Goal: Obtain resource: Obtain resource

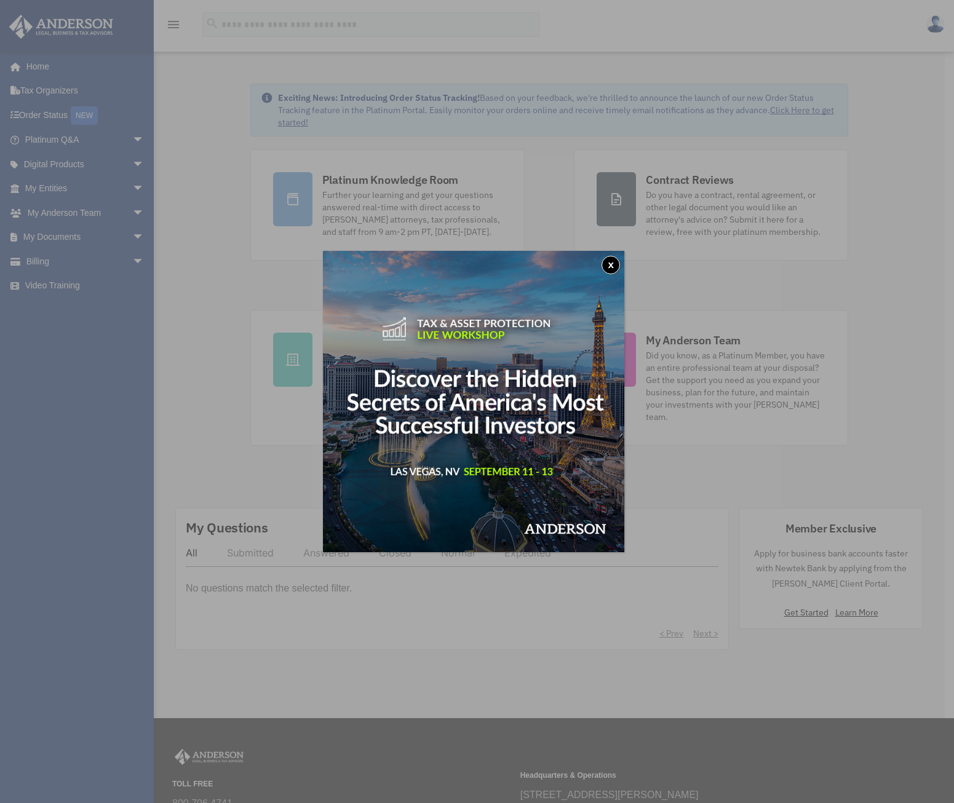
click at [620, 263] on button "x" at bounding box center [611, 265] width 18 height 18
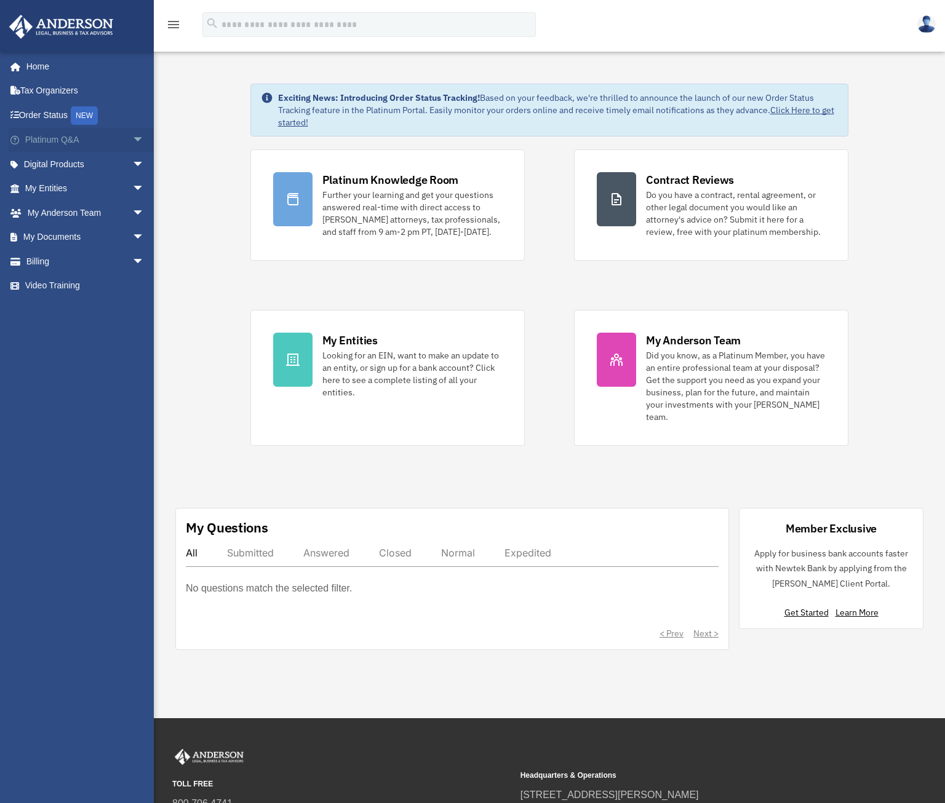
click at [135, 131] on span "arrow_drop_down" at bounding box center [144, 140] width 25 height 25
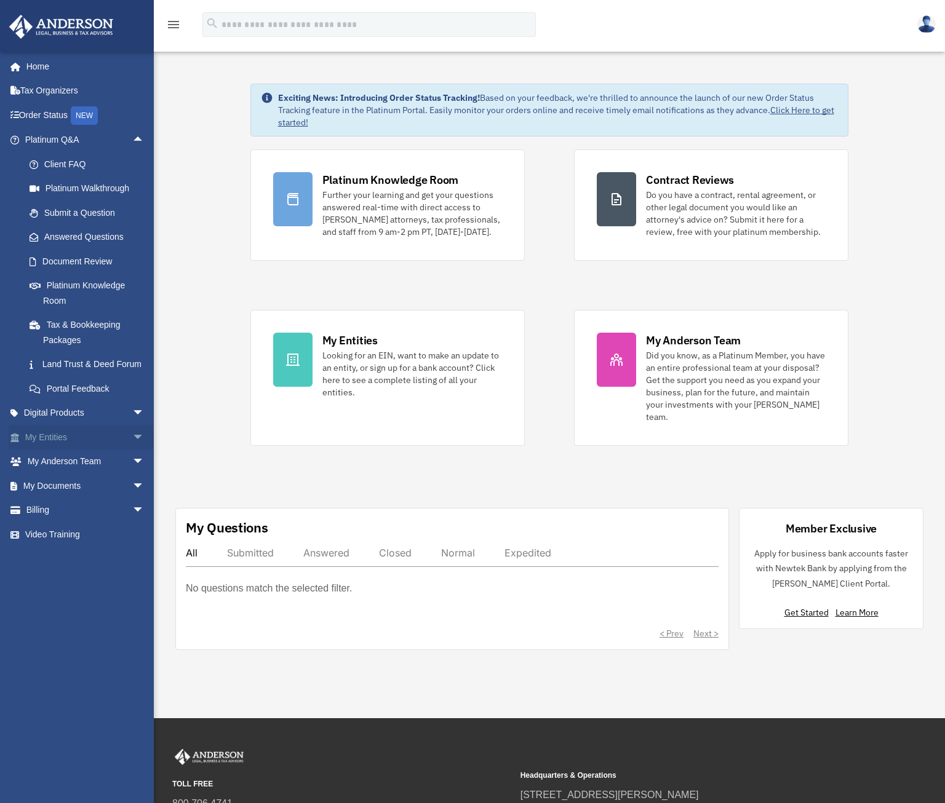
click at [132, 450] on span "arrow_drop_down" at bounding box center [144, 437] width 25 height 25
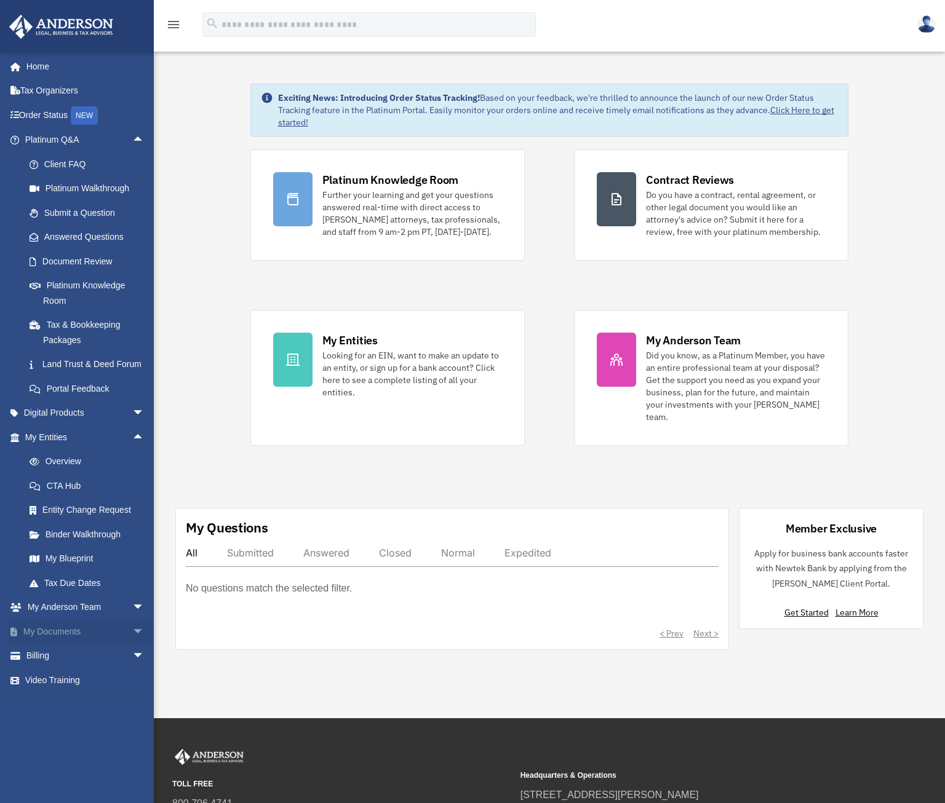
click at [132, 645] on span "arrow_drop_down" at bounding box center [144, 631] width 25 height 25
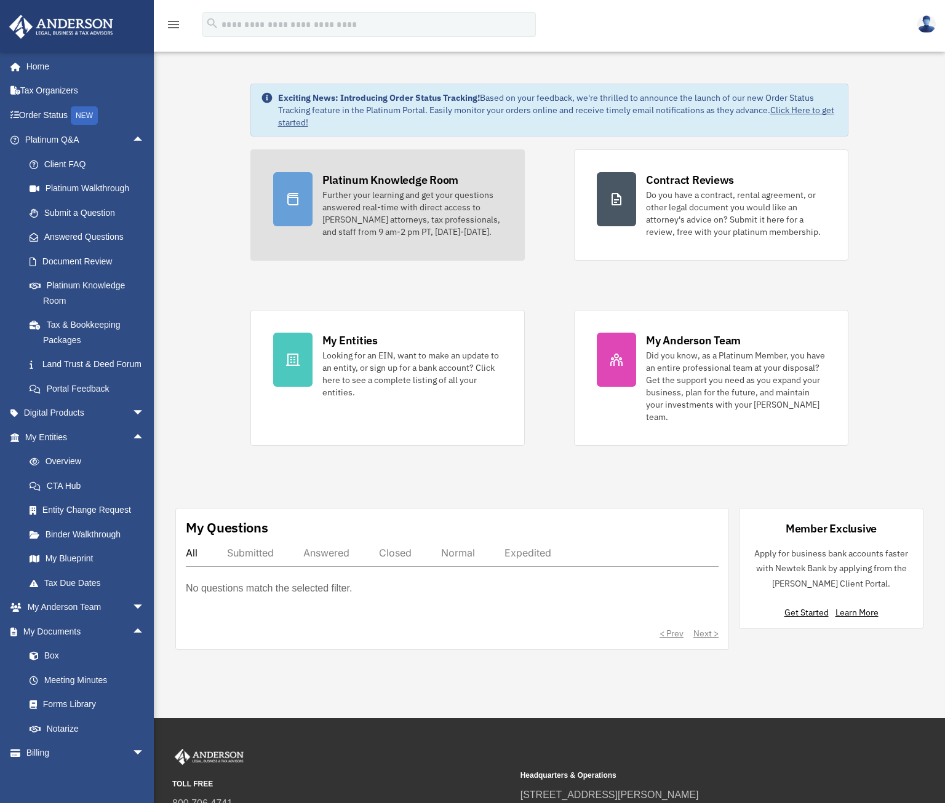
click at [397, 199] on div "Further your learning and get your questions answered real-time with direct acc…" at bounding box center [412, 213] width 180 height 49
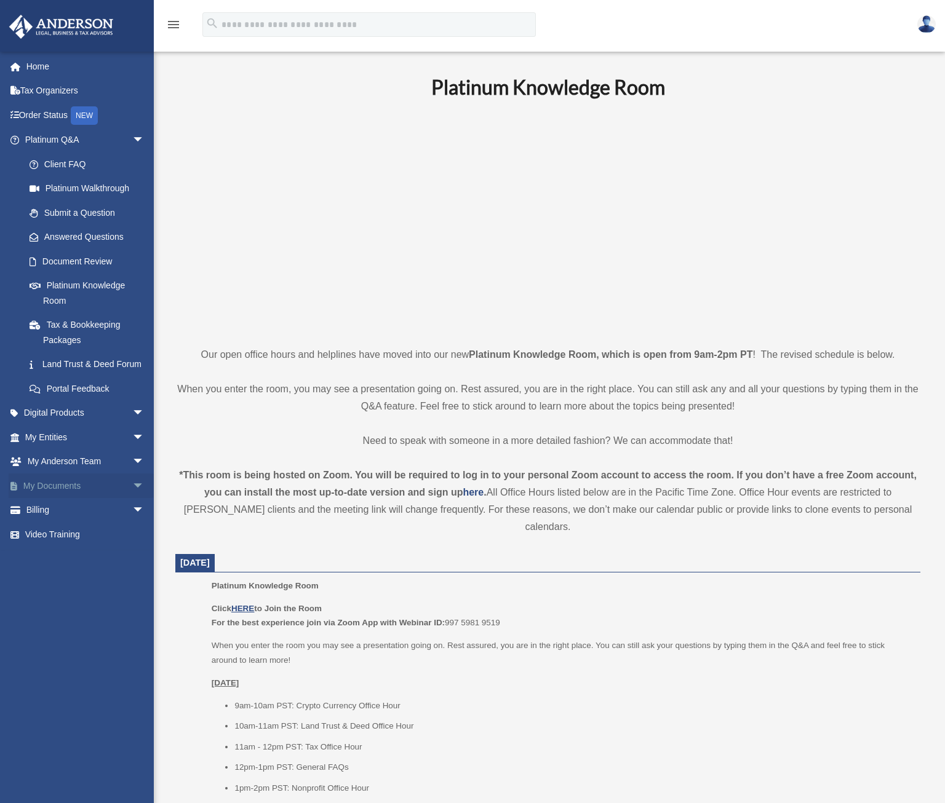
click at [132, 499] on span "arrow_drop_down" at bounding box center [144, 486] width 25 height 25
click at [90, 571] on link "Forms Library" at bounding box center [90, 559] width 146 height 25
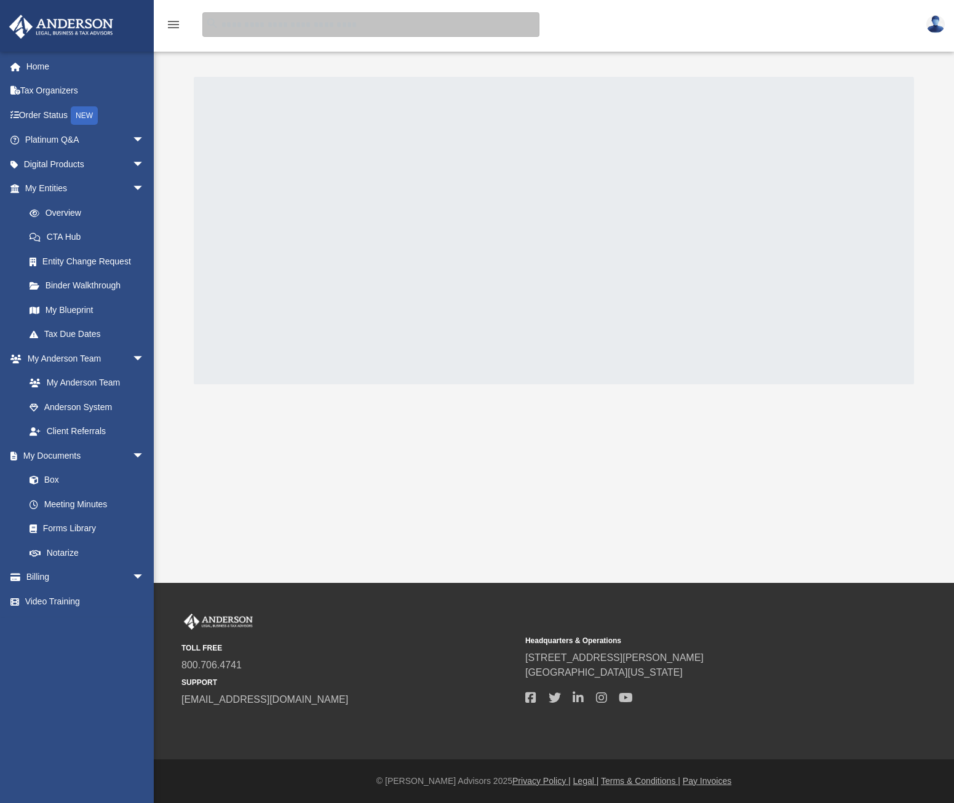
click at [329, 25] on input "search" at bounding box center [370, 24] width 337 height 25
type input "*"
type input "**********"
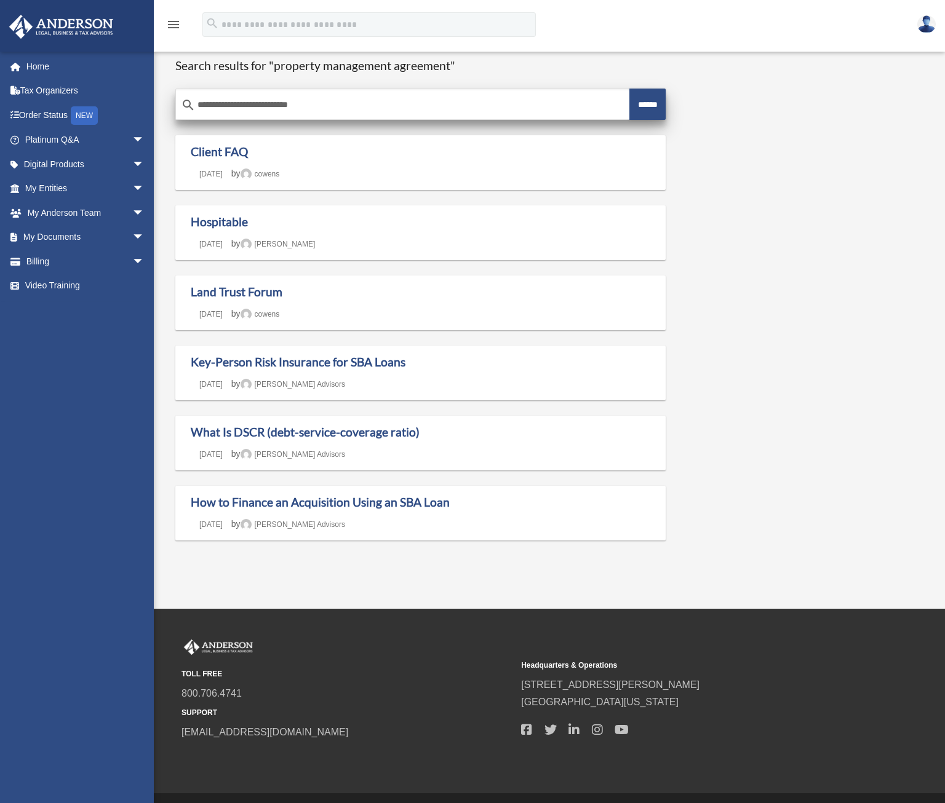
click at [630, 105] on input "******" at bounding box center [647, 104] width 37 height 31
click at [273, 97] on input "**********" at bounding box center [402, 105] width 453 height 30
drag, startPoint x: 229, startPoint y: 105, endPoint x: 158, endPoint y: 100, distance: 71.5
click at [158, 100] on div "**********" at bounding box center [549, 304] width 791 height 533
type input "**********"
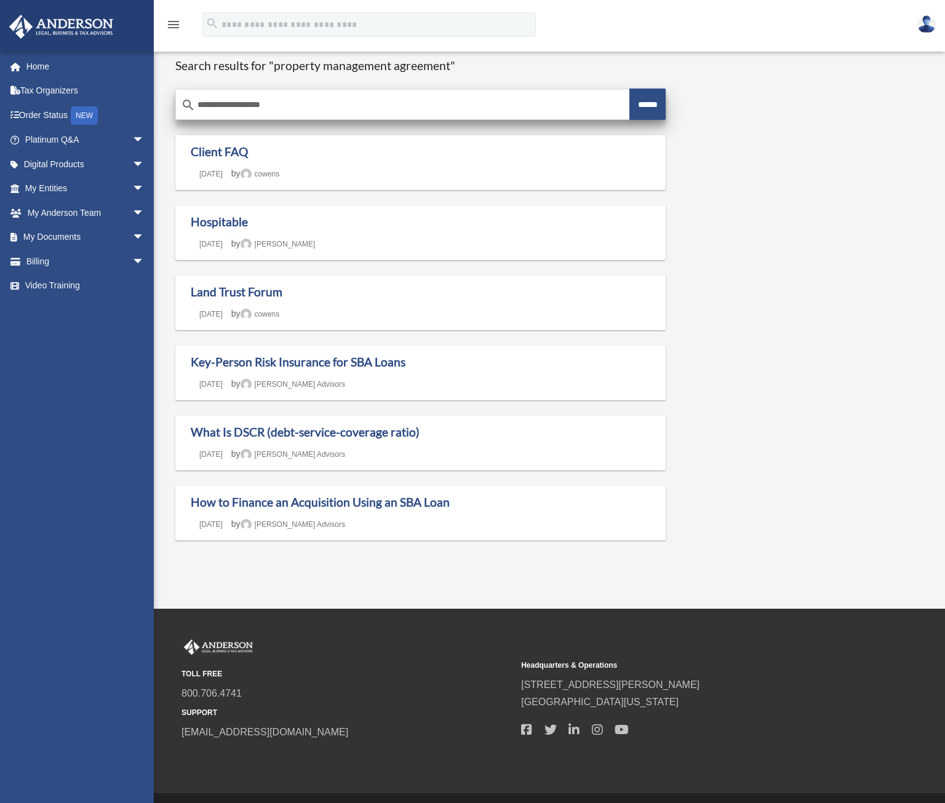
click at [629, 89] on input "******" at bounding box center [647, 104] width 37 height 31
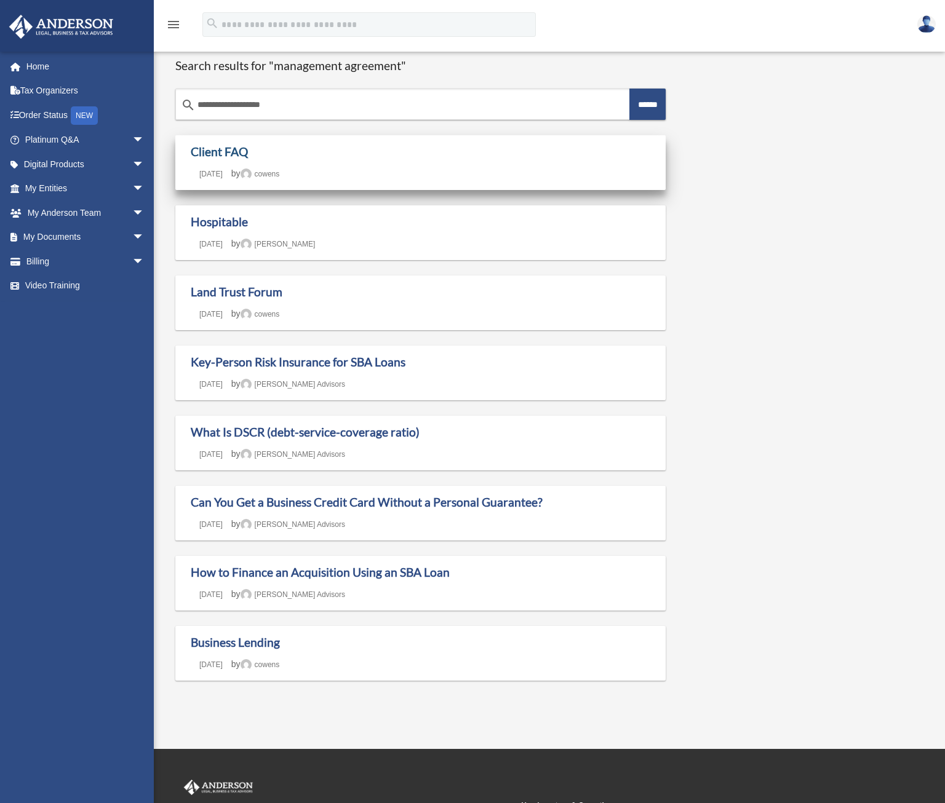
click at [237, 149] on link "Client FAQ" at bounding box center [219, 152] width 57 height 14
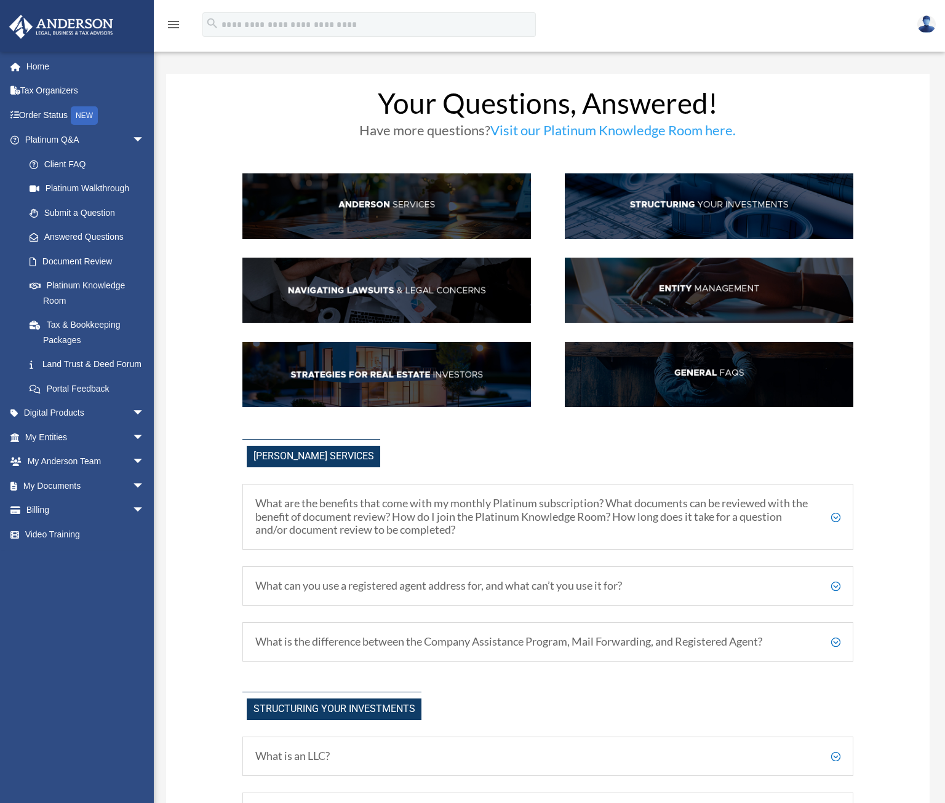
click at [739, 290] on img at bounding box center [709, 290] width 288 height 65
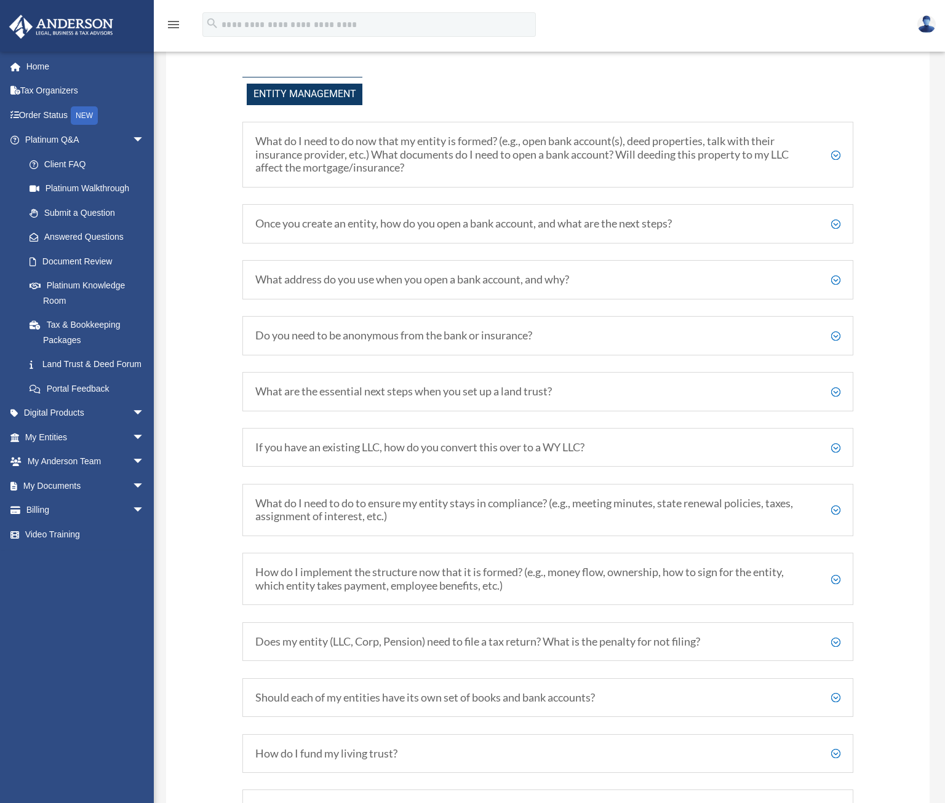
scroll to position [1350, 0]
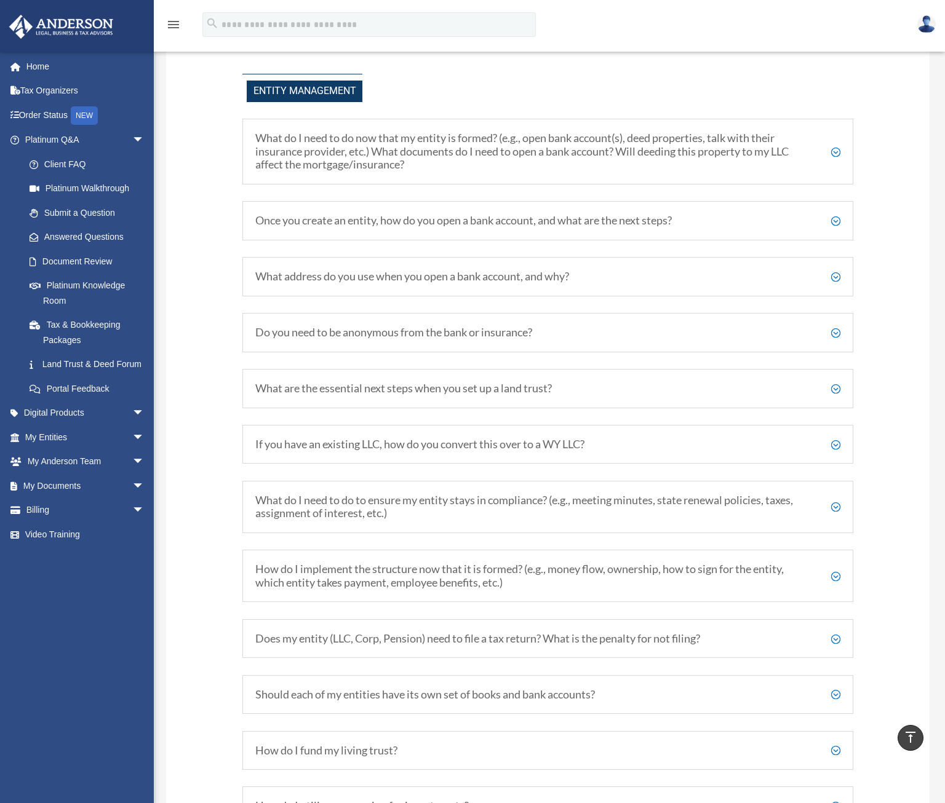
click at [520, 519] on h5 "What do I need to do to ensure my entity stays in compliance? (e.g., meeting mi…" at bounding box center [547, 507] width 585 height 26
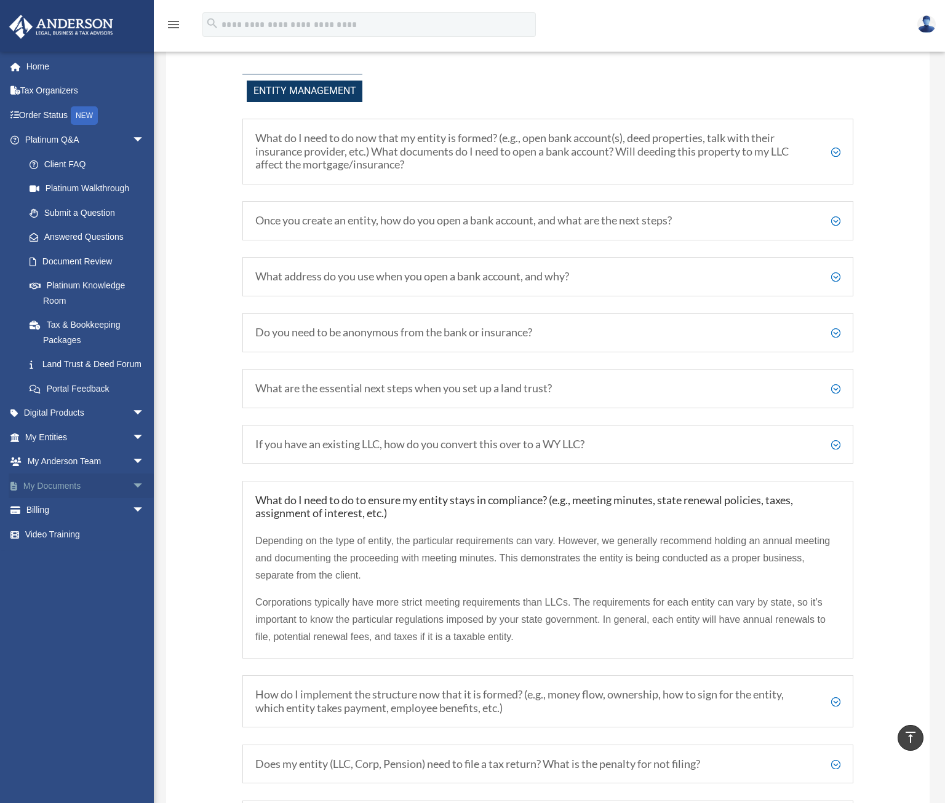
click at [132, 499] on span "arrow_drop_down" at bounding box center [144, 486] width 25 height 25
click at [57, 571] on link "Forms Library" at bounding box center [90, 559] width 146 height 25
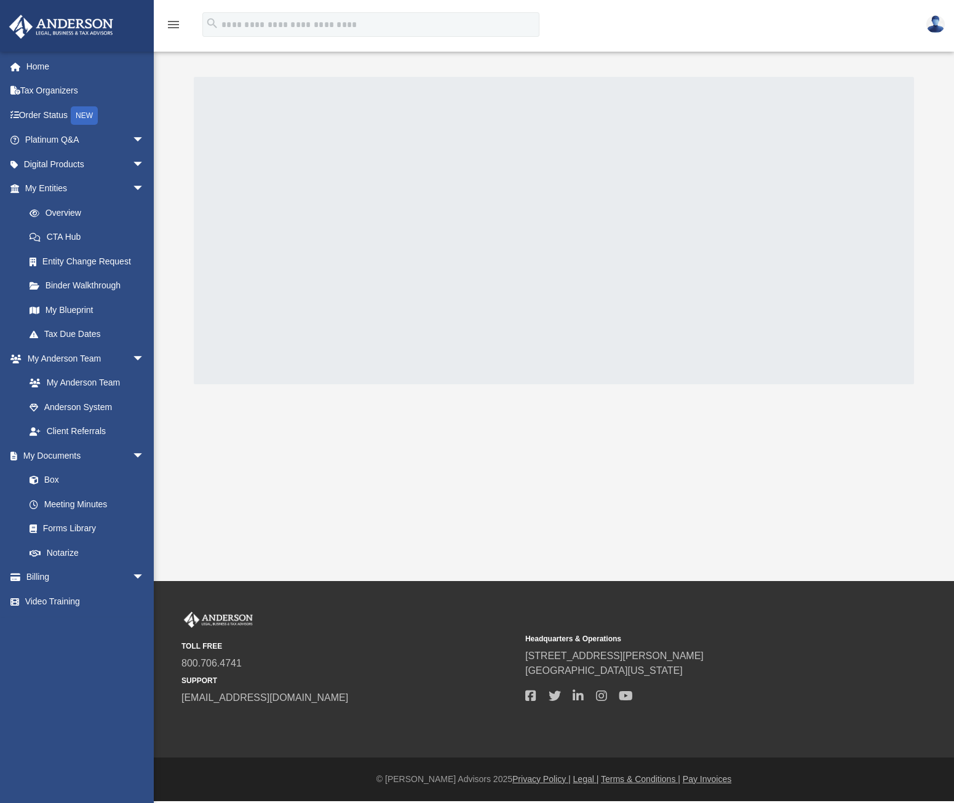
click at [944, 20] on img at bounding box center [935, 24] width 18 height 18
click at [547, 89] on div at bounding box center [554, 231] width 720 height 308
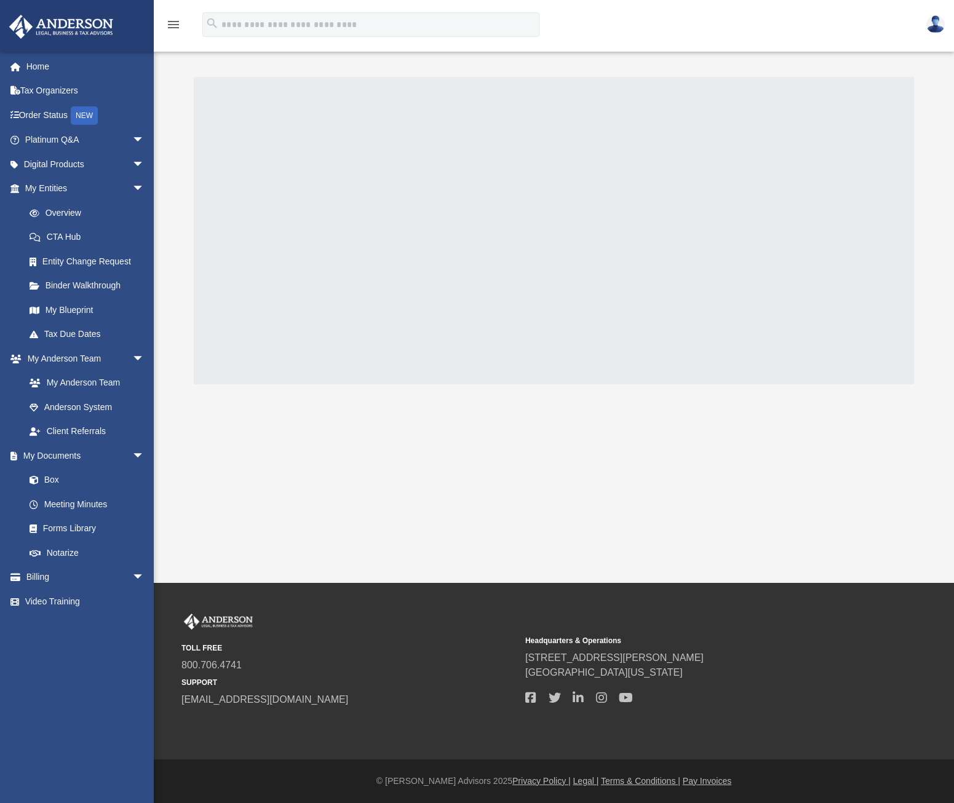
click at [495, 258] on div at bounding box center [554, 231] width 720 height 308
click at [492, 169] on div at bounding box center [554, 231] width 720 height 308
drag, startPoint x: 492, startPoint y: 169, endPoint x: 493, endPoint y: 162, distance: 7.5
click at [492, 165] on div at bounding box center [554, 231] width 720 height 308
click at [52, 525] on link "Forms Library" at bounding box center [90, 529] width 146 height 25
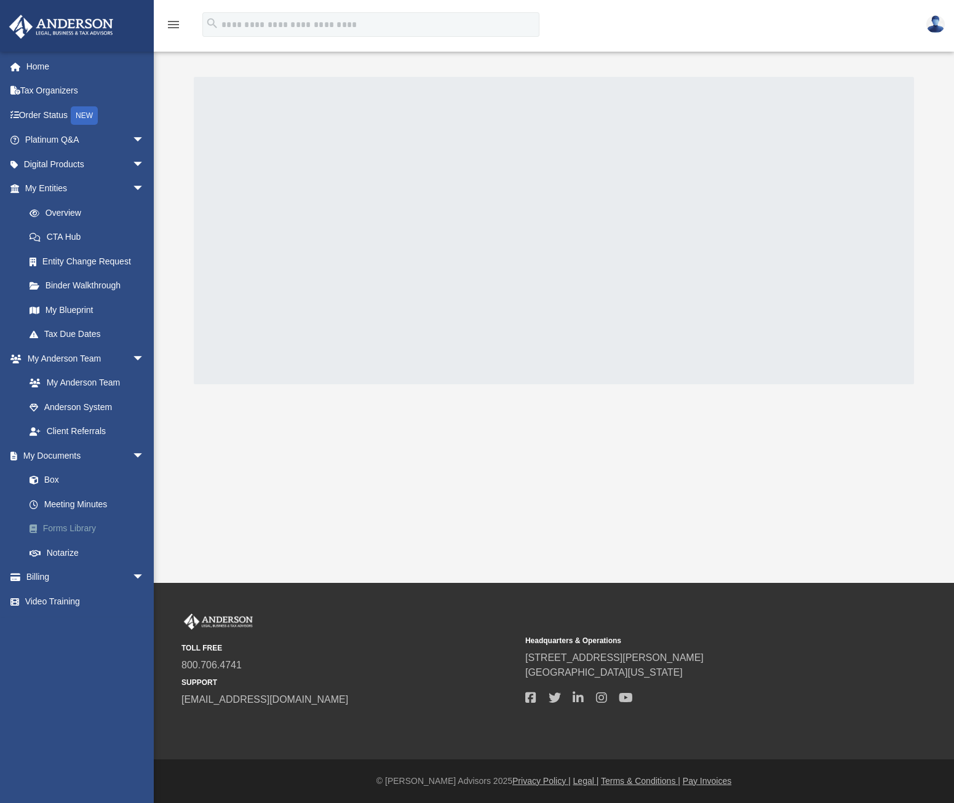
click at [52, 525] on link "Forms Library" at bounding box center [90, 529] width 146 height 25
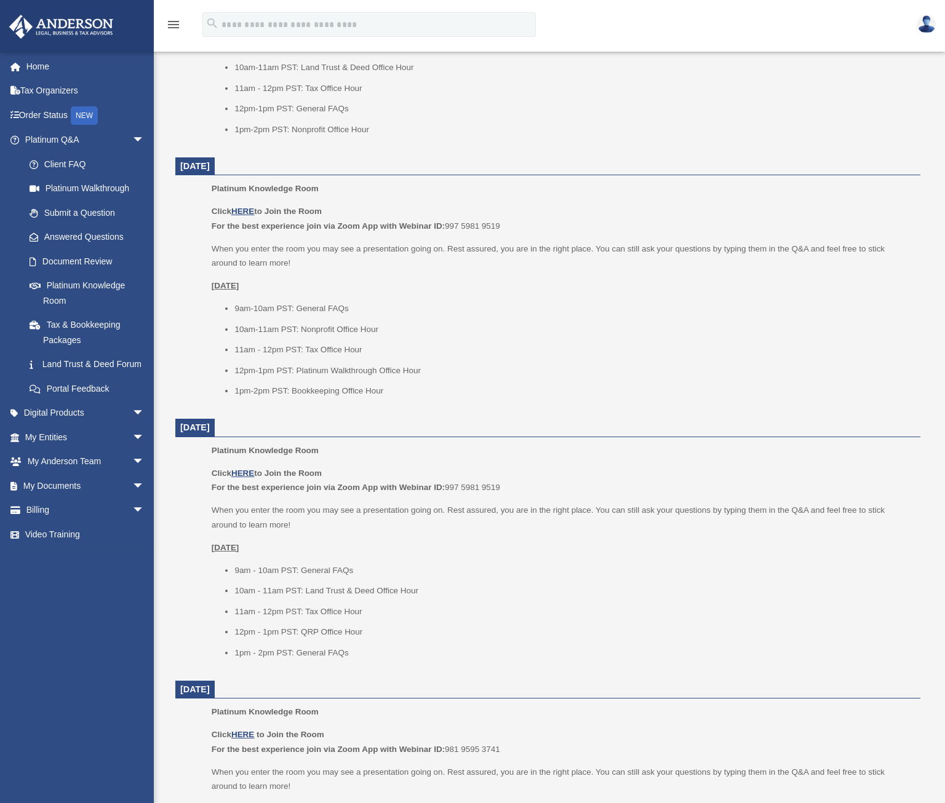
scroll to position [677, 0]
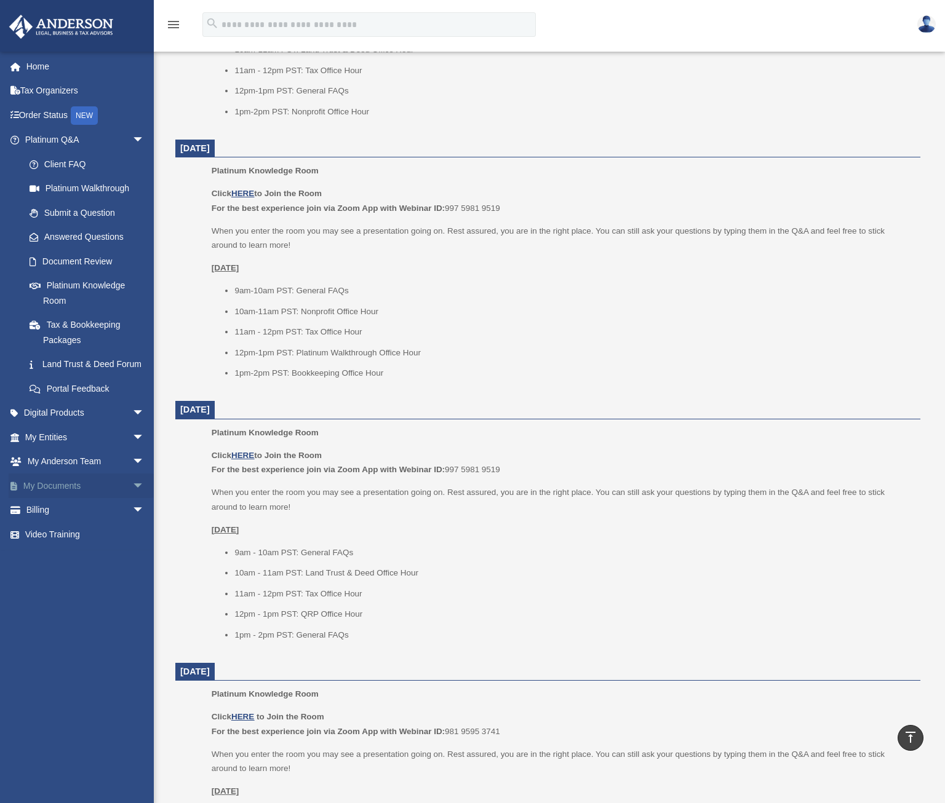
click at [136, 497] on span "arrow_drop_down" at bounding box center [144, 486] width 25 height 25
drag, startPoint x: 73, startPoint y: 576, endPoint x: 55, endPoint y: 574, distance: 17.9
click at [55, 571] on link "Forms Library" at bounding box center [90, 559] width 146 height 25
click at [73, 547] on link "Meeting Minutes" at bounding box center [90, 534] width 146 height 25
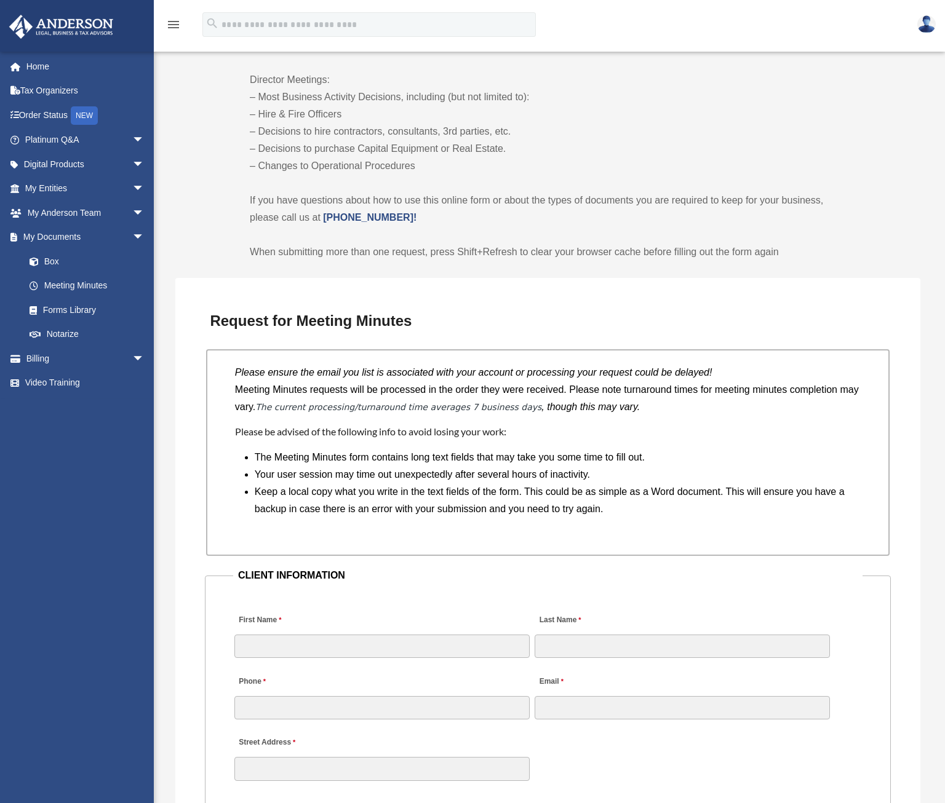
scroll to position [738, 0]
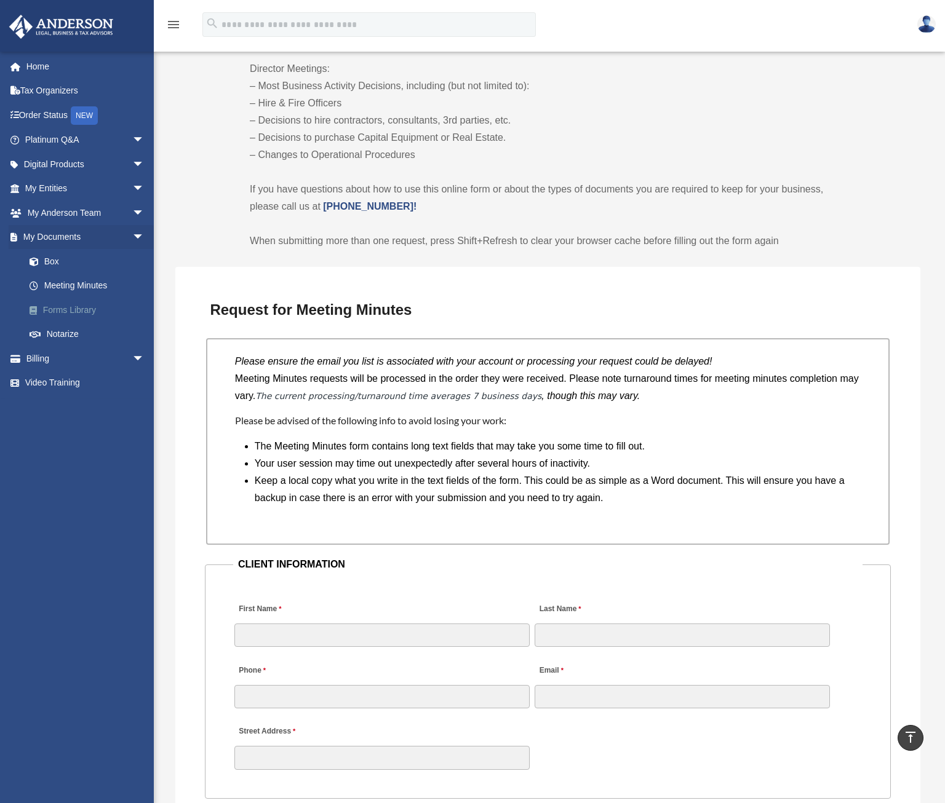
click at [79, 304] on link "Forms Library" at bounding box center [90, 310] width 146 height 25
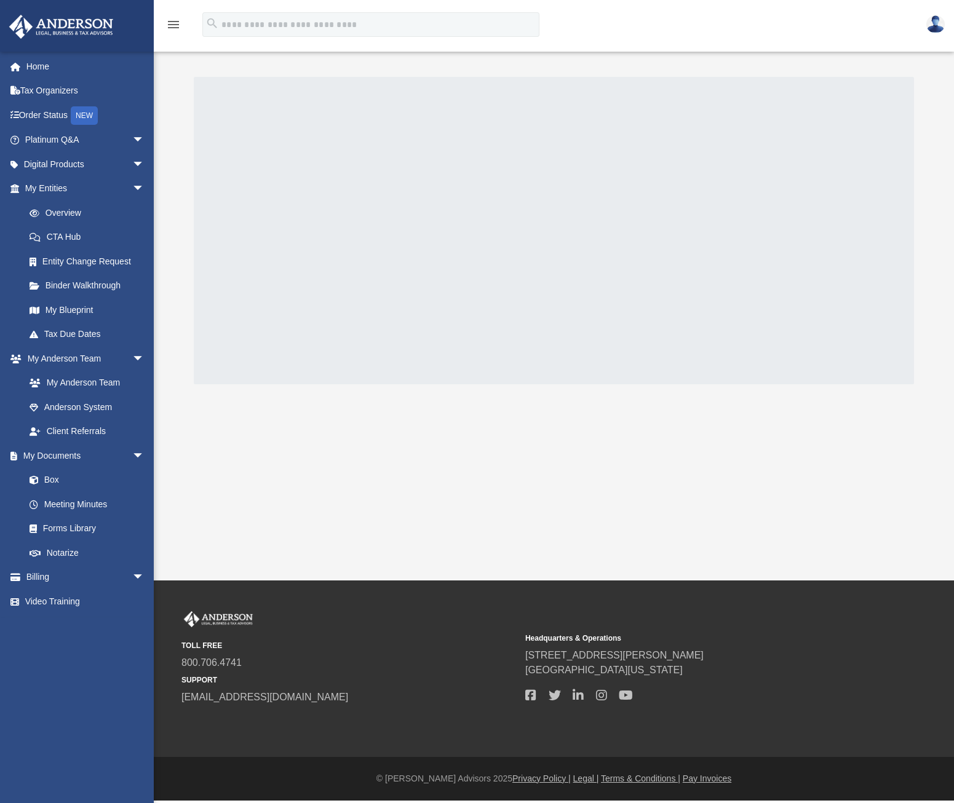
click at [388, 291] on div at bounding box center [554, 231] width 720 height 308
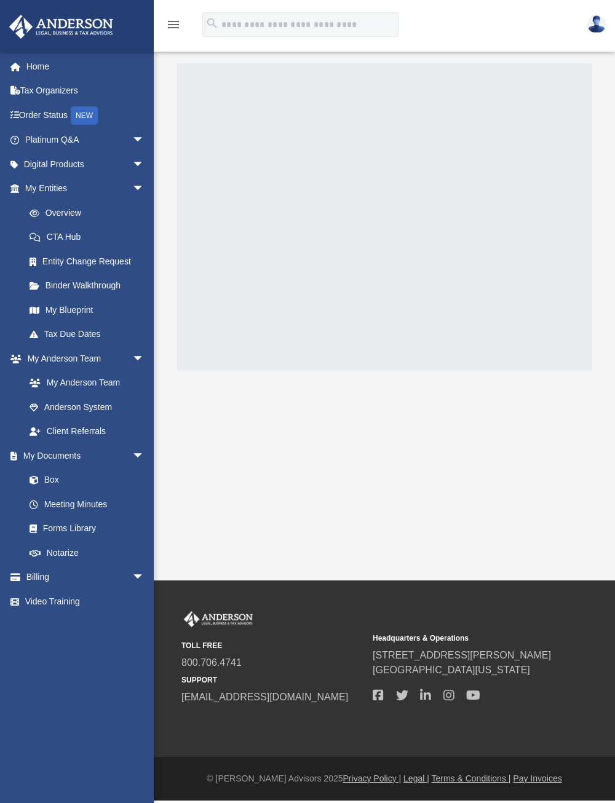
click at [389, 198] on div at bounding box center [384, 217] width 415 height 308
click at [517, 22] on div "menu search Site Menu add tyler@thenextstead.com Reset Password Logout" at bounding box center [307, 30] width 597 height 42
click at [594, 20] on img at bounding box center [596, 24] width 18 height 18
click at [594, 22] on img at bounding box center [596, 24] width 18 height 18
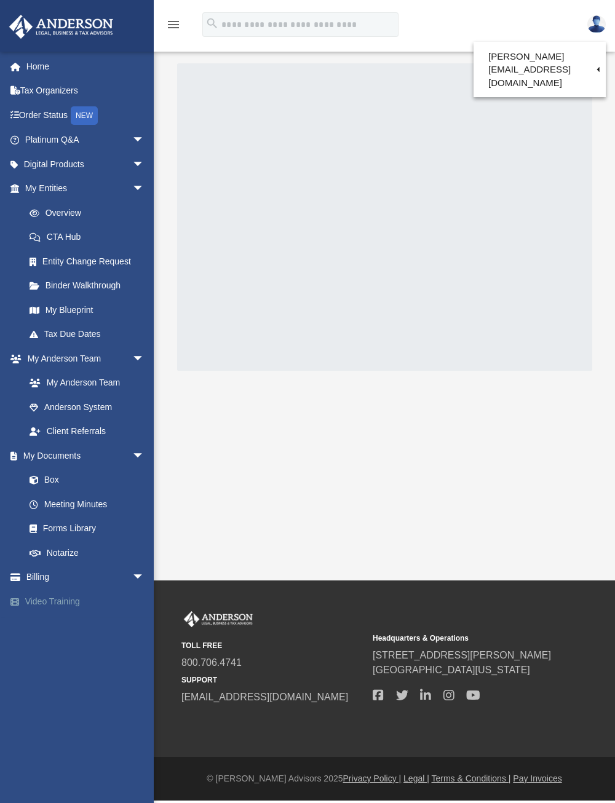
click at [81, 599] on link "Video Training" at bounding box center [86, 601] width 154 height 25
click at [40, 581] on link "Billing arrow_drop_down" at bounding box center [86, 577] width 154 height 25
click at [132, 583] on span "arrow_drop_down" at bounding box center [144, 577] width 25 height 25
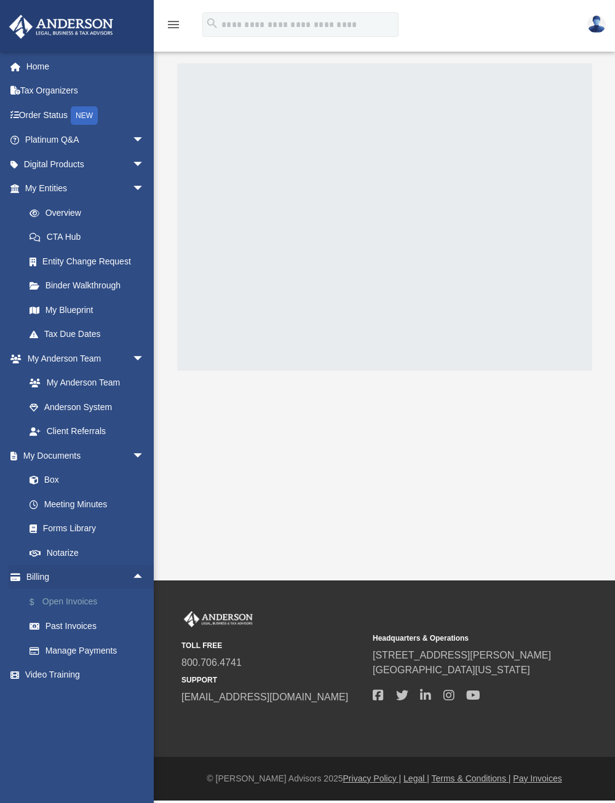
click at [78, 604] on link "$ Open Invoices" at bounding box center [90, 601] width 146 height 25
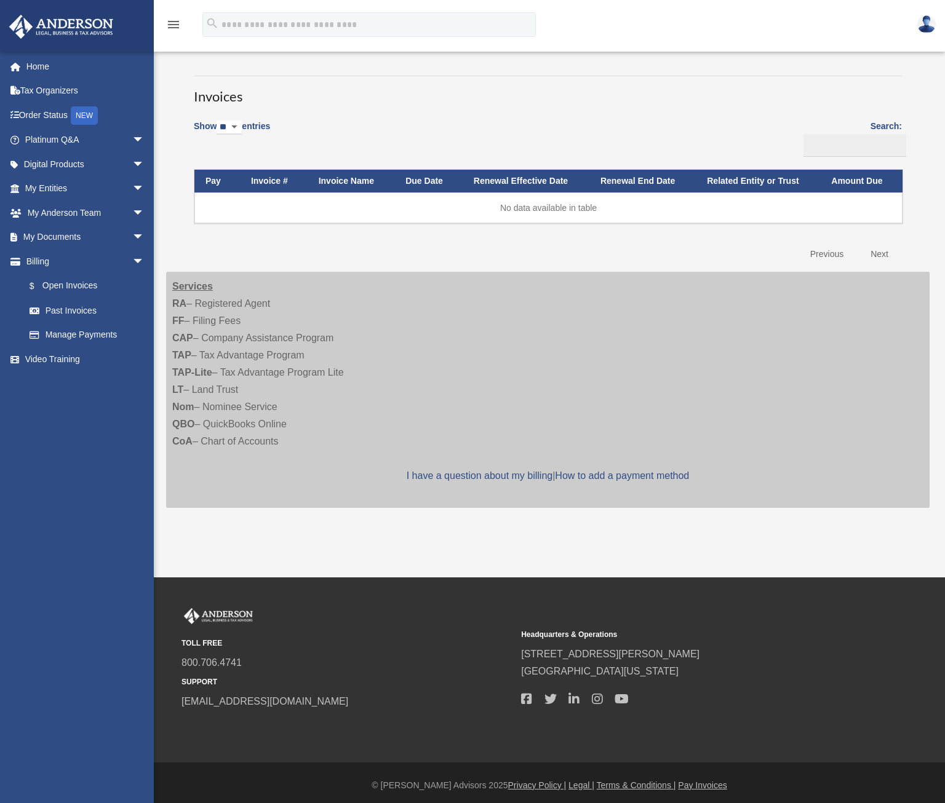
scroll to position [55, 0]
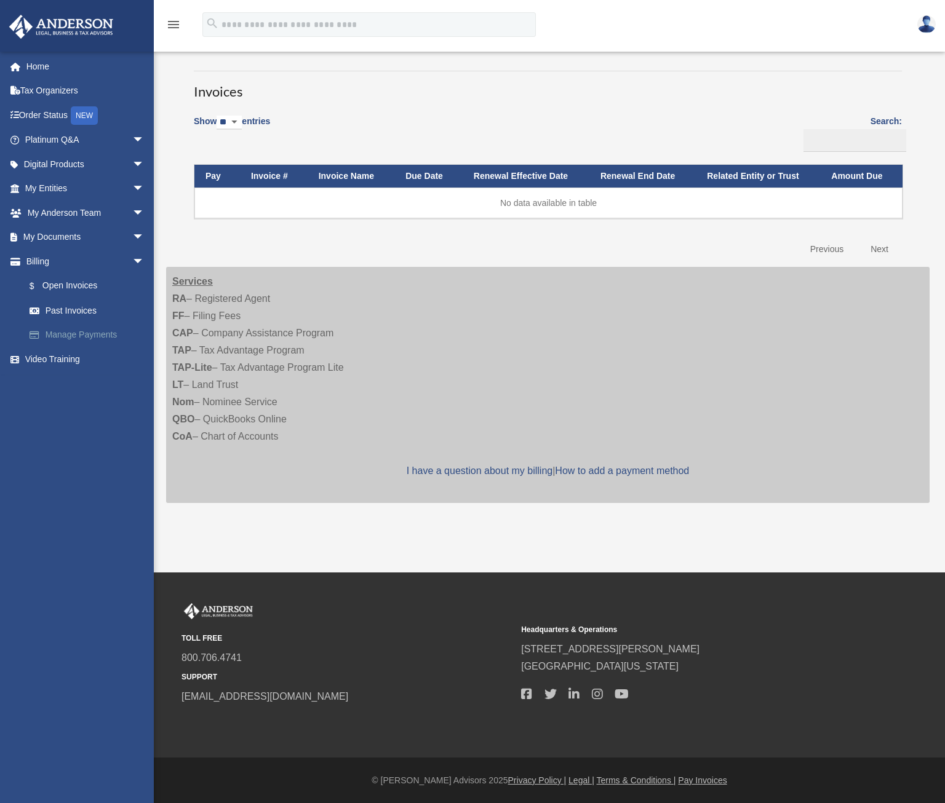
click at [89, 332] on link "Manage Payments" at bounding box center [90, 335] width 146 height 25
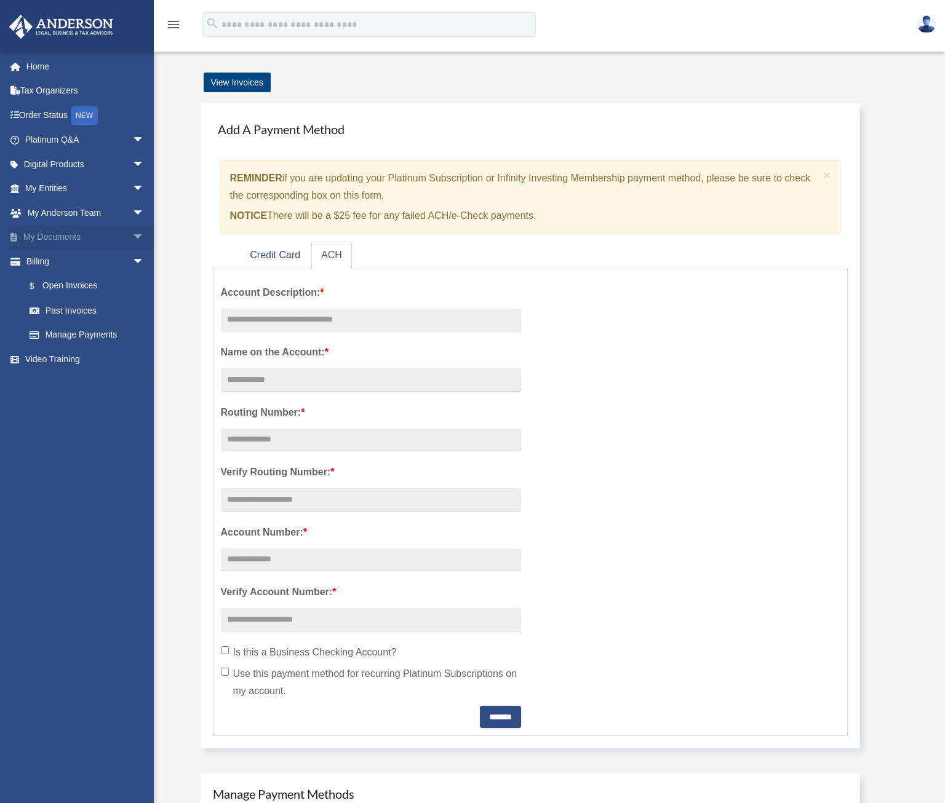
click at [82, 231] on link "My Documents arrow_drop_down" at bounding box center [86, 237] width 154 height 25
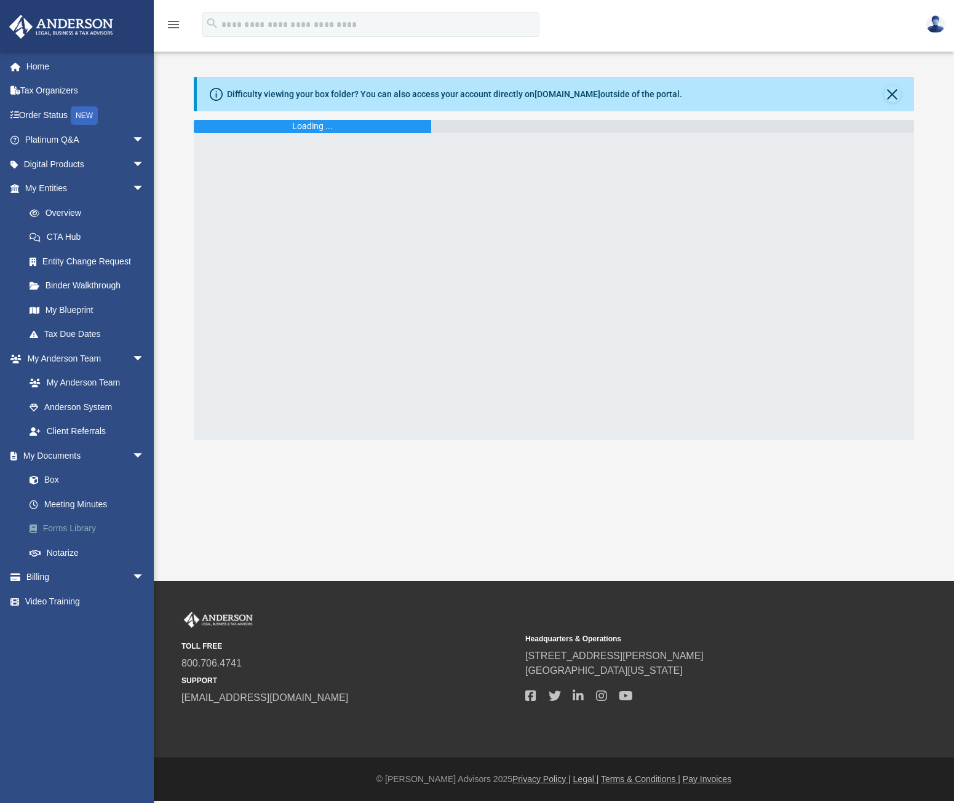
click at [119, 529] on link "Forms Library" at bounding box center [90, 529] width 146 height 25
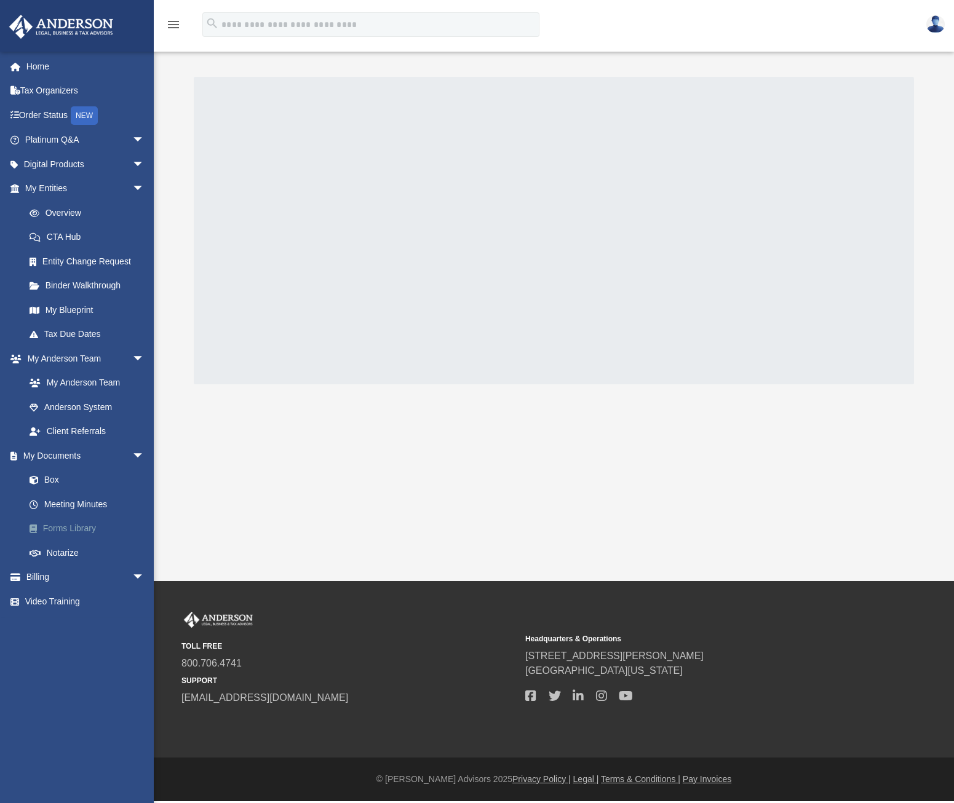
click at [92, 531] on link "Forms Library" at bounding box center [90, 529] width 146 height 25
click at [66, 526] on link "Forms Library" at bounding box center [90, 529] width 146 height 25
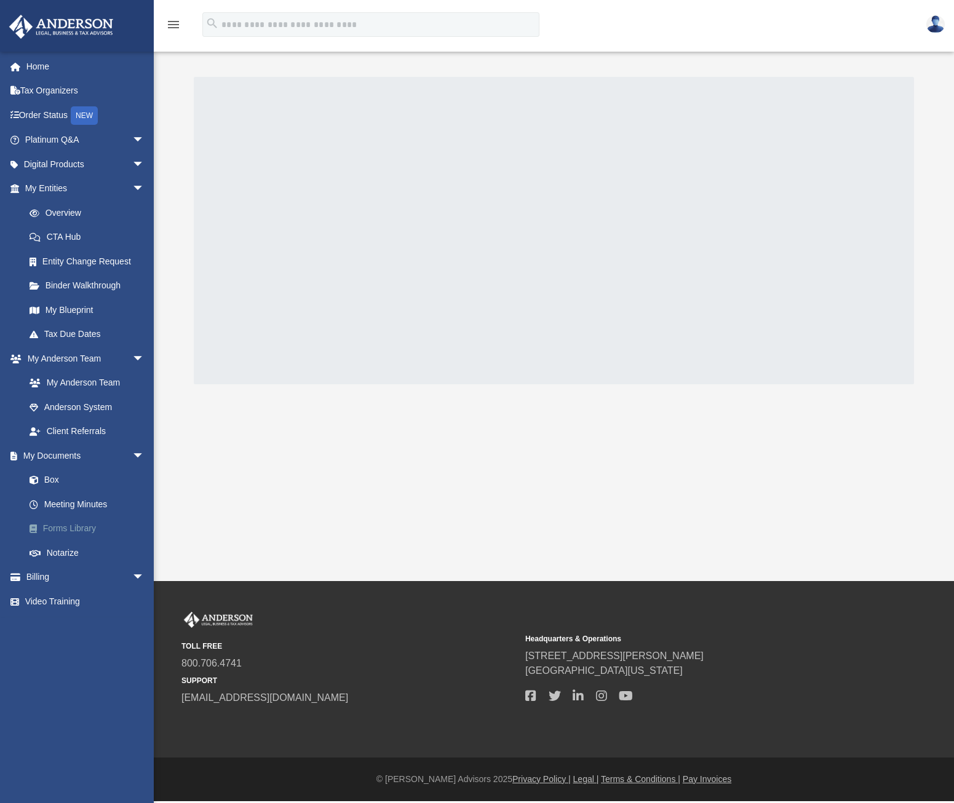
click at [66, 526] on link "Forms Library" at bounding box center [90, 529] width 146 height 25
click at [66, 525] on link "Forms Library" at bounding box center [90, 529] width 146 height 25
click at [65, 522] on link "Forms Library" at bounding box center [90, 529] width 146 height 25
click at [65, 525] on link "Forms Library" at bounding box center [90, 529] width 146 height 25
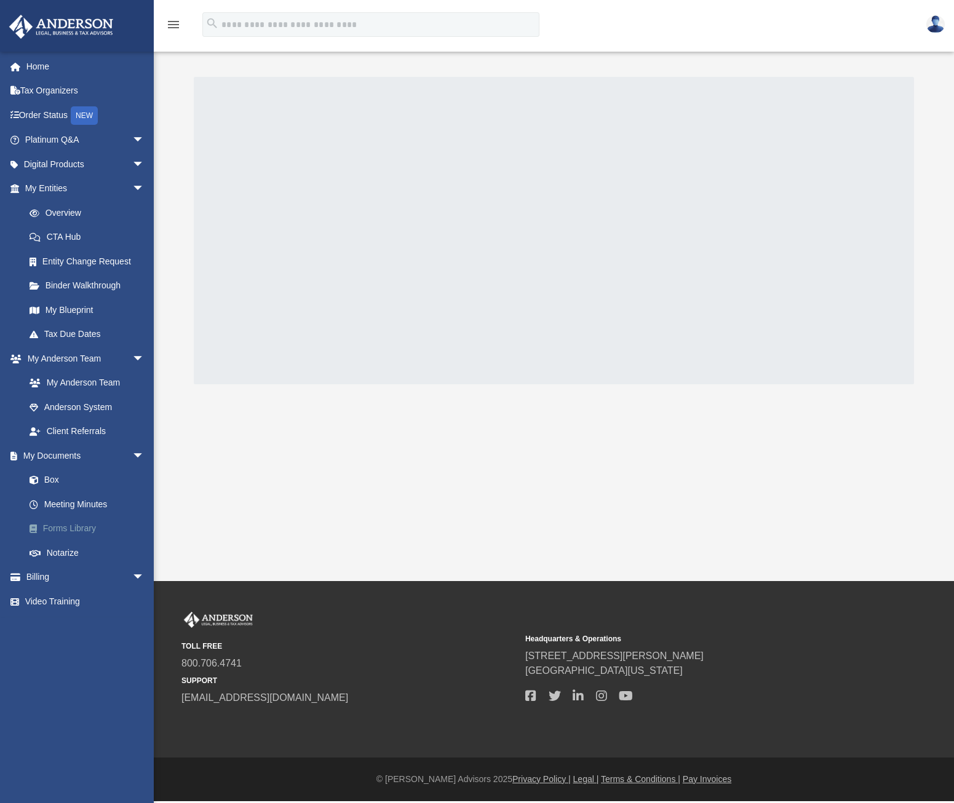
click at [65, 525] on link "Forms Library" at bounding box center [90, 529] width 146 height 25
drag, startPoint x: 616, startPoint y: 498, endPoint x: 242, endPoint y: 188, distance: 485.4
click at [249, 185] on div "App tylerstorm-cyber@outlook.com Sign Out tyler@thenextstead.com Home Tax Organ…" at bounding box center [477, 290] width 954 height 581
click at [263, 25] on input "search" at bounding box center [370, 24] width 337 height 25
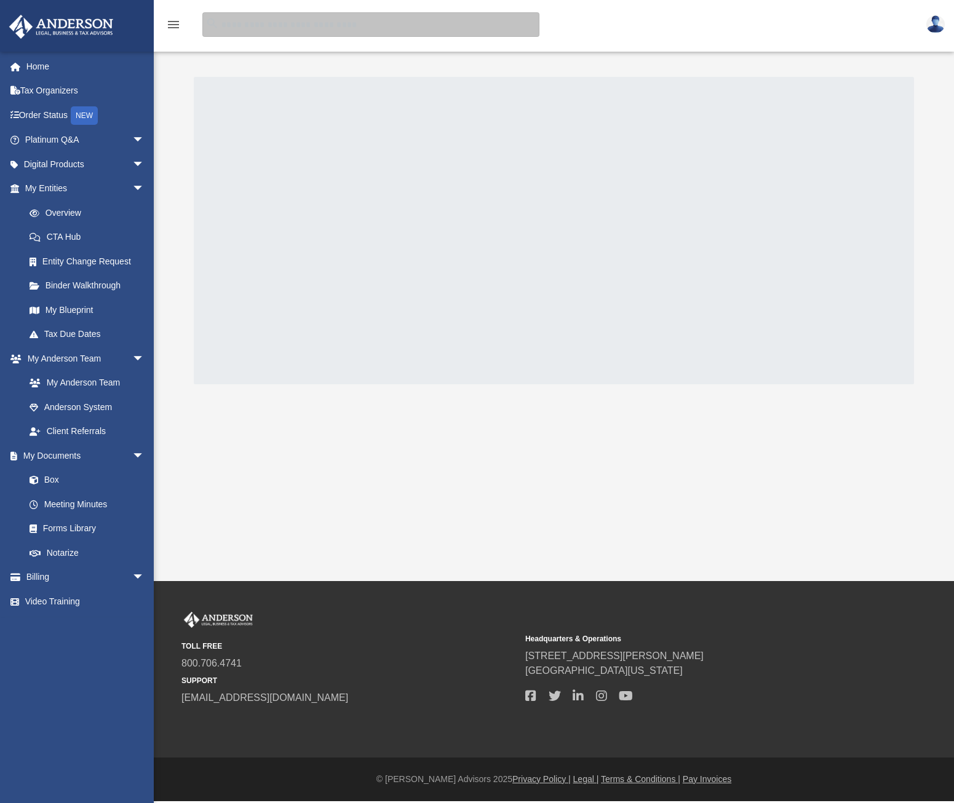
click at [254, 25] on input "search" at bounding box center [370, 24] width 337 height 25
type input "**********"
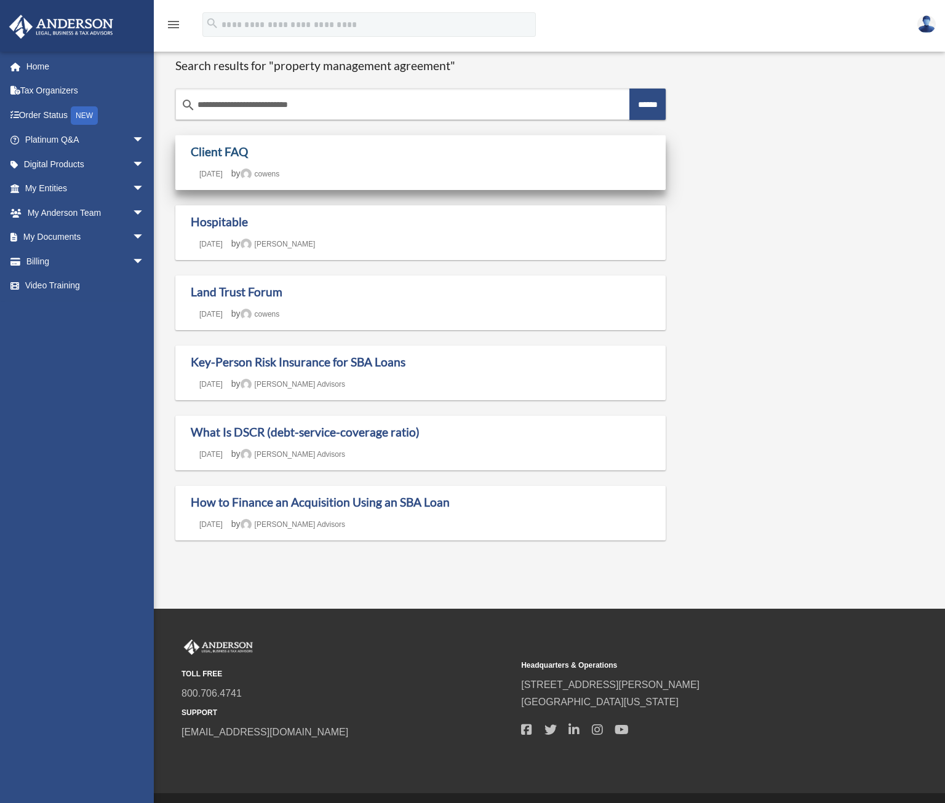
click at [212, 151] on link "Client FAQ" at bounding box center [219, 152] width 57 height 14
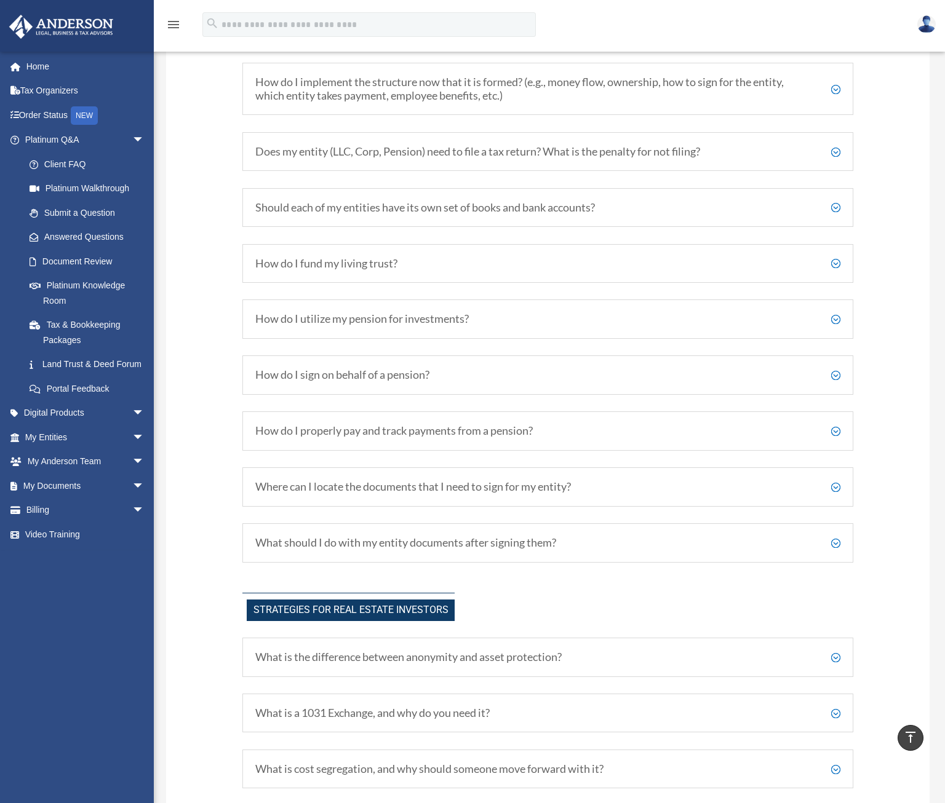
scroll to position [2333, 0]
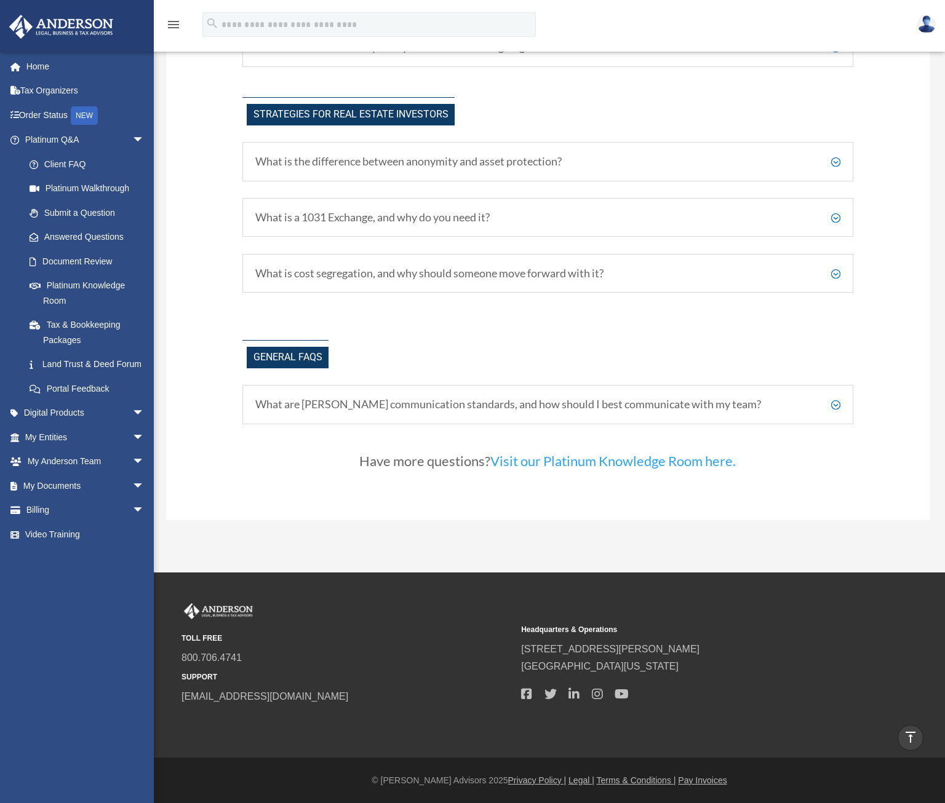
click at [580, 461] on link "Visit our Platinum Knowledge Room here." at bounding box center [612, 464] width 245 height 23
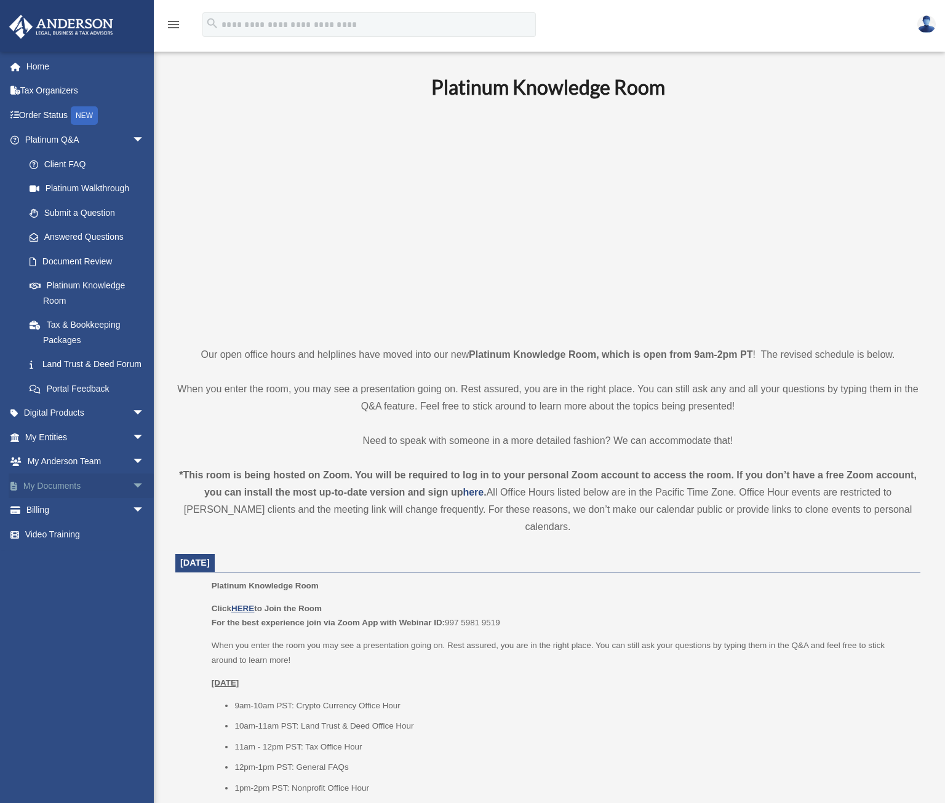
click at [132, 499] on span "arrow_drop_down" at bounding box center [144, 486] width 25 height 25
click at [88, 571] on link "Forms Library" at bounding box center [90, 559] width 146 height 25
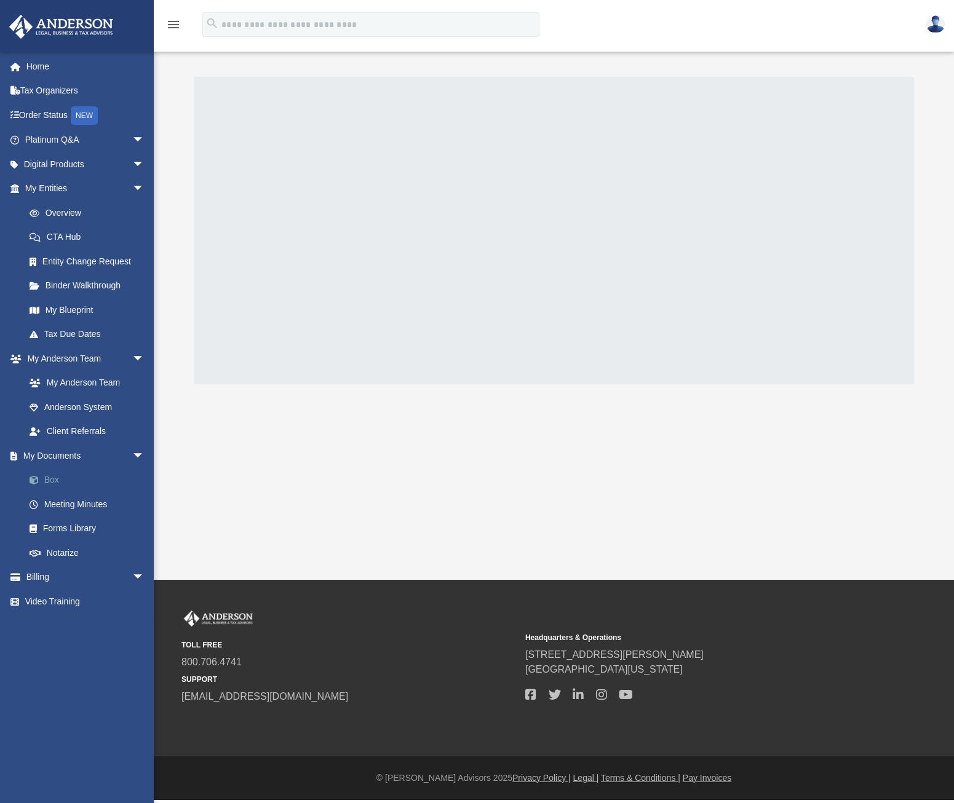
click at [41, 476] on span at bounding box center [40, 480] width 8 height 9
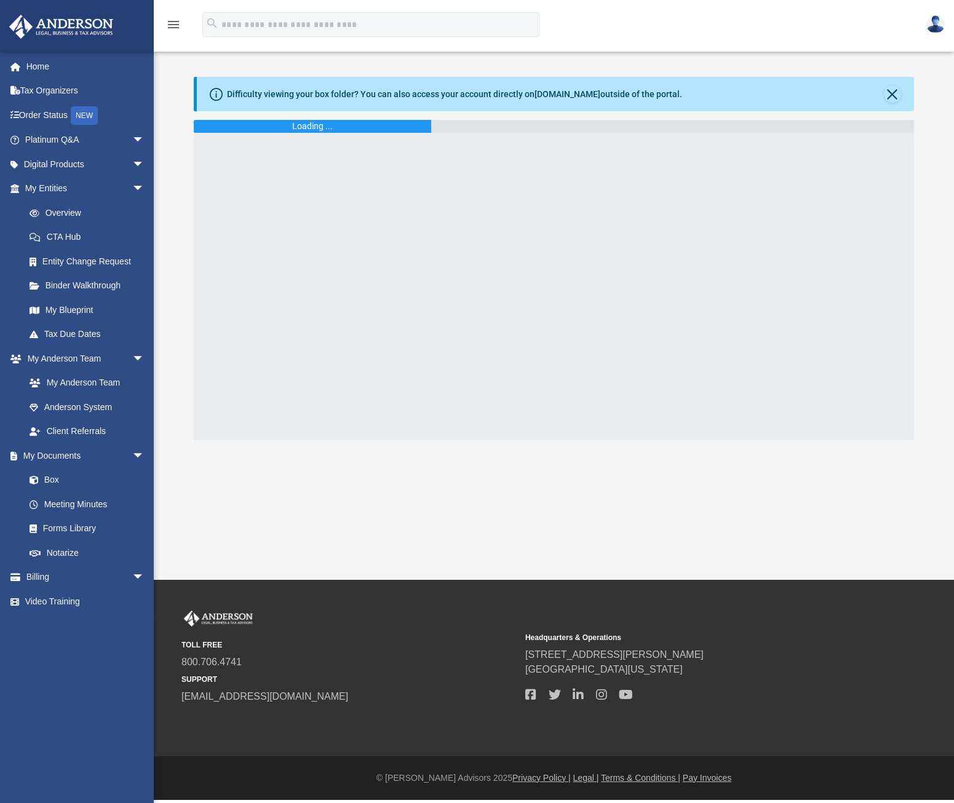
click at [364, 101] on div "Difficulty viewing your box folder? You can also access your account directly o…" at bounding box center [555, 94] width 717 height 34
click at [85, 532] on link "Forms Library" at bounding box center [90, 529] width 146 height 25
